Goal: Transaction & Acquisition: Purchase product/service

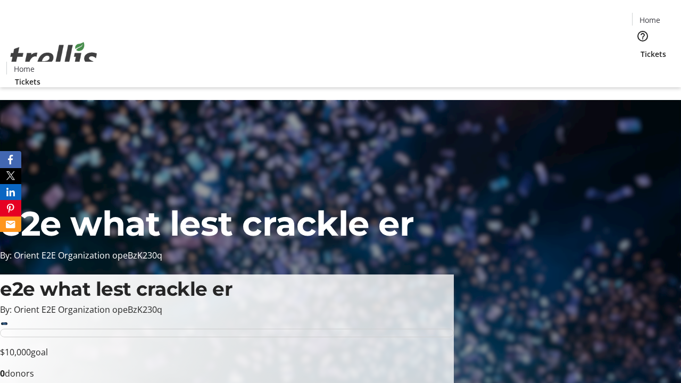
click at [640, 48] on span "Tickets" at bounding box center [653, 53] width 26 height 11
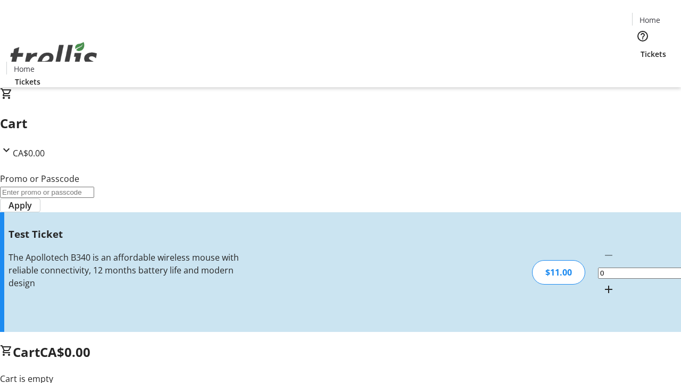
click at [602, 283] on mat-icon "Increment by one" at bounding box center [608, 289] width 13 height 13
type input "1"
type input "UNLOCK"
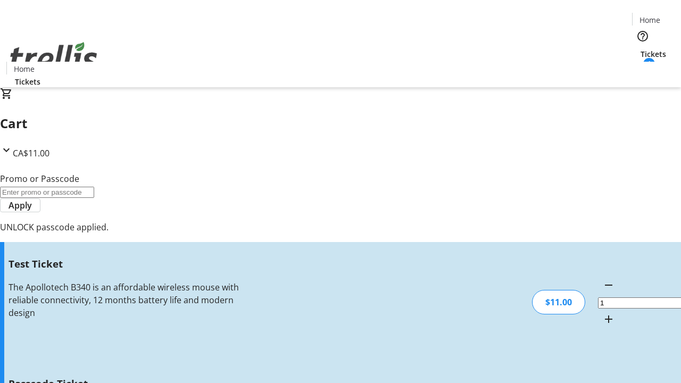
type input "5"
